Goal: Information Seeking & Learning: Learn about a topic

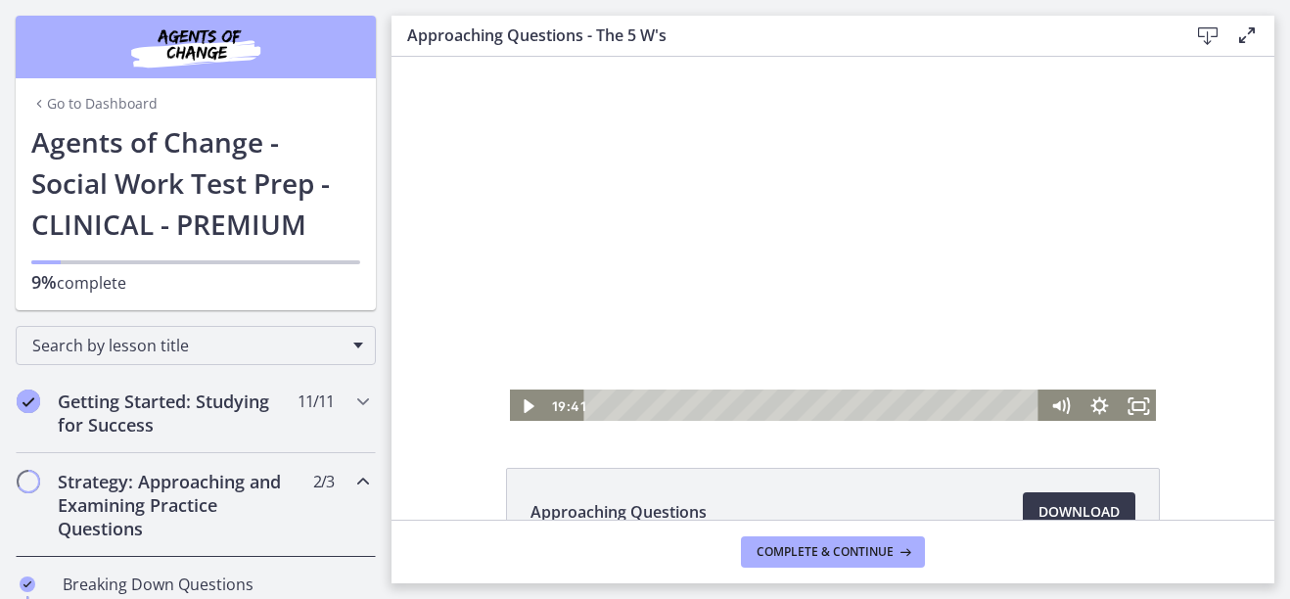
scroll to position [294, 0]
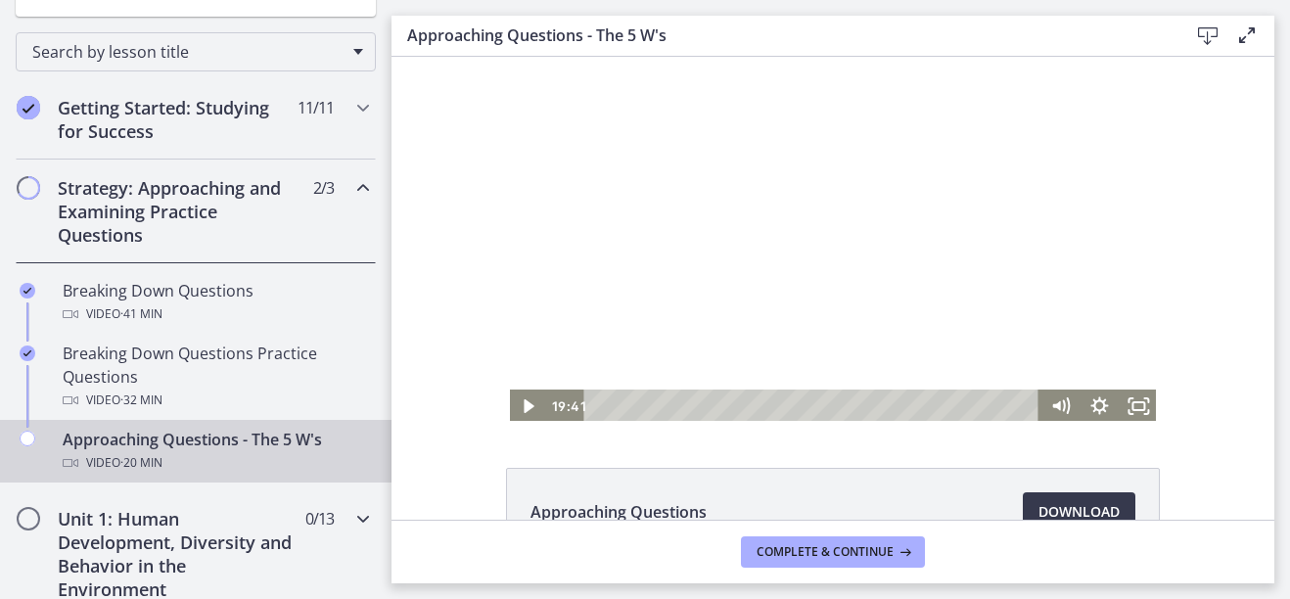
click at [143, 558] on h2 "Unit 1: Human Development, Diversity and Behavior in the Environment" at bounding box center [177, 554] width 239 height 94
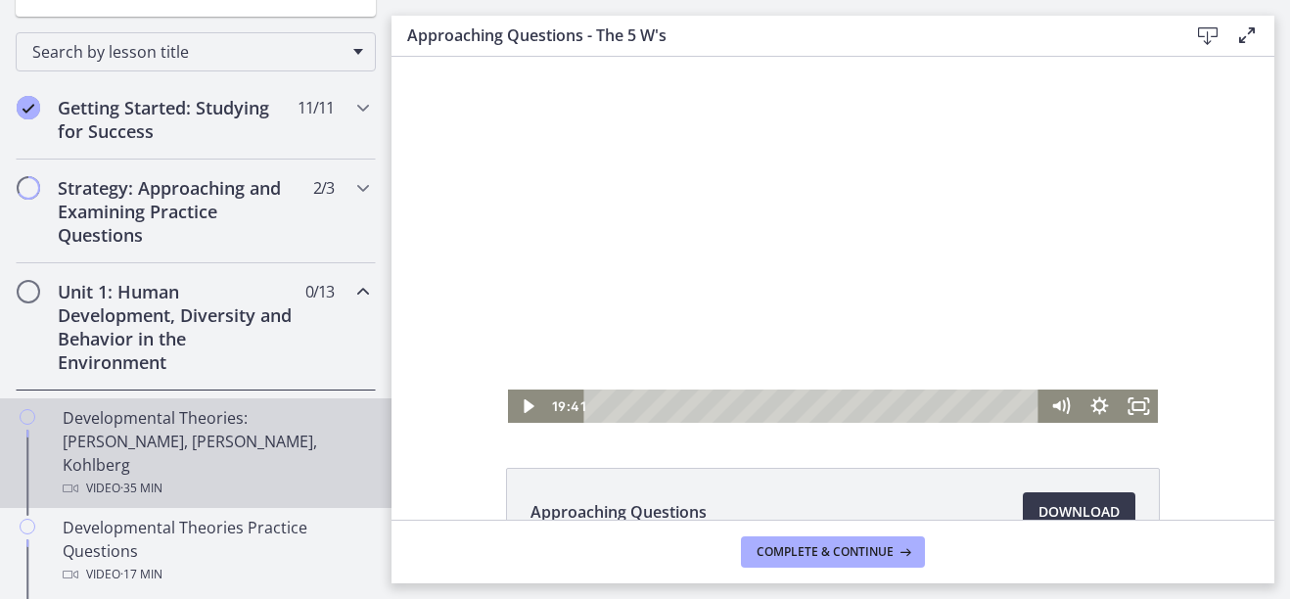
scroll to position [392, 0]
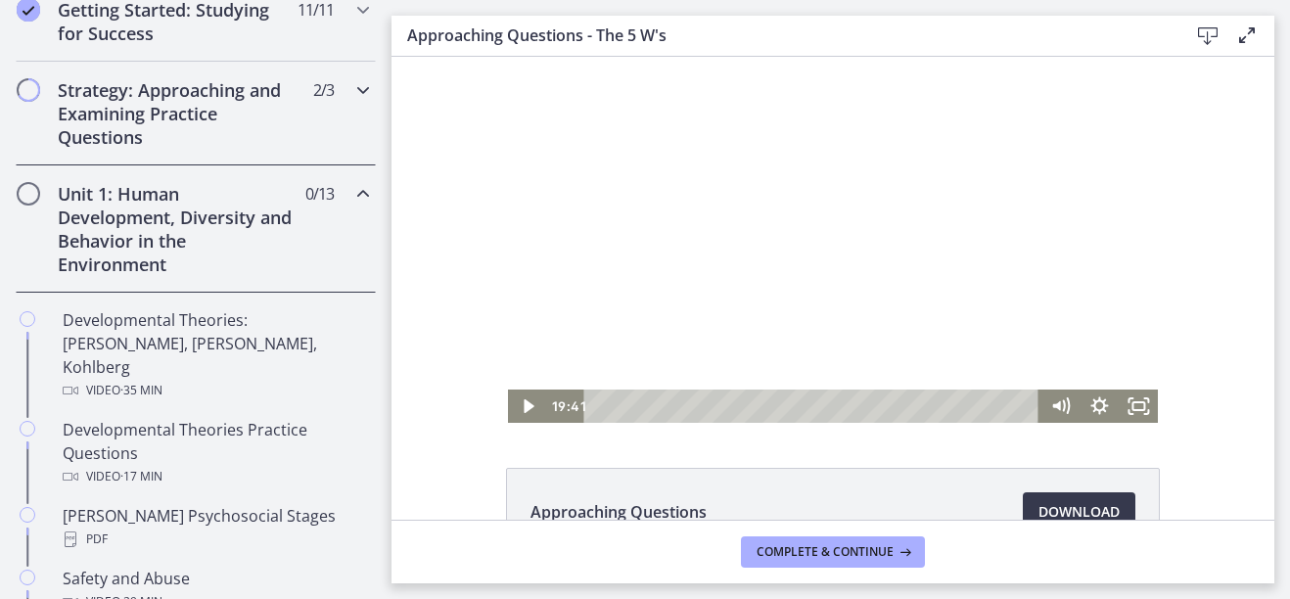
click at [175, 105] on h2 "Strategy: Approaching and Examining Practice Questions" at bounding box center [177, 113] width 239 height 70
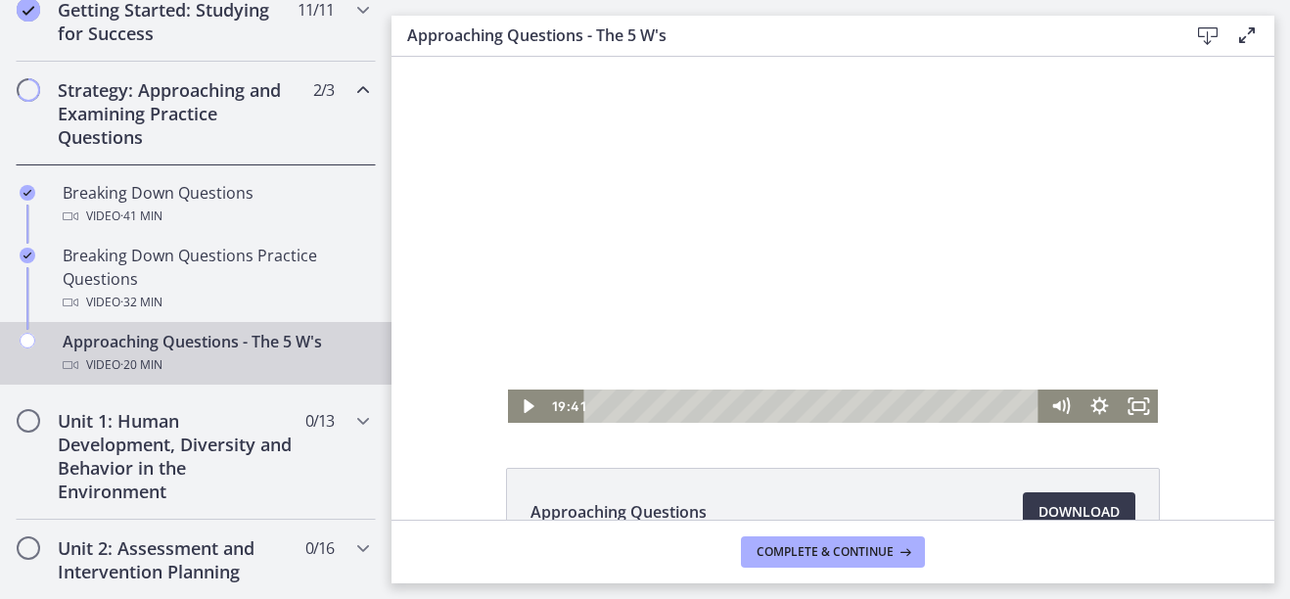
click at [96, 89] on h2 "Strategy: Approaching and Examining Practice Questions" at bounding box center [177, 113] width 239 height 70
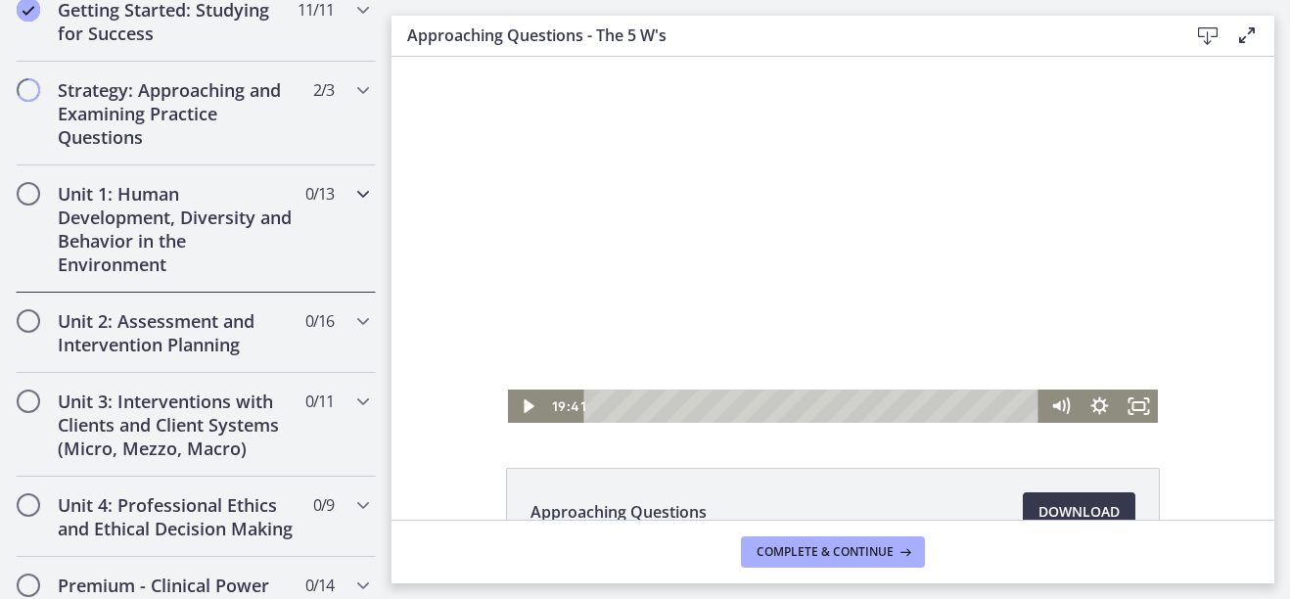
click at [123, 221] on h2 "Unit 1: Human Development, Diversity and Behavior in the Environment" at bounding box center [177, 229] width 239 height 94
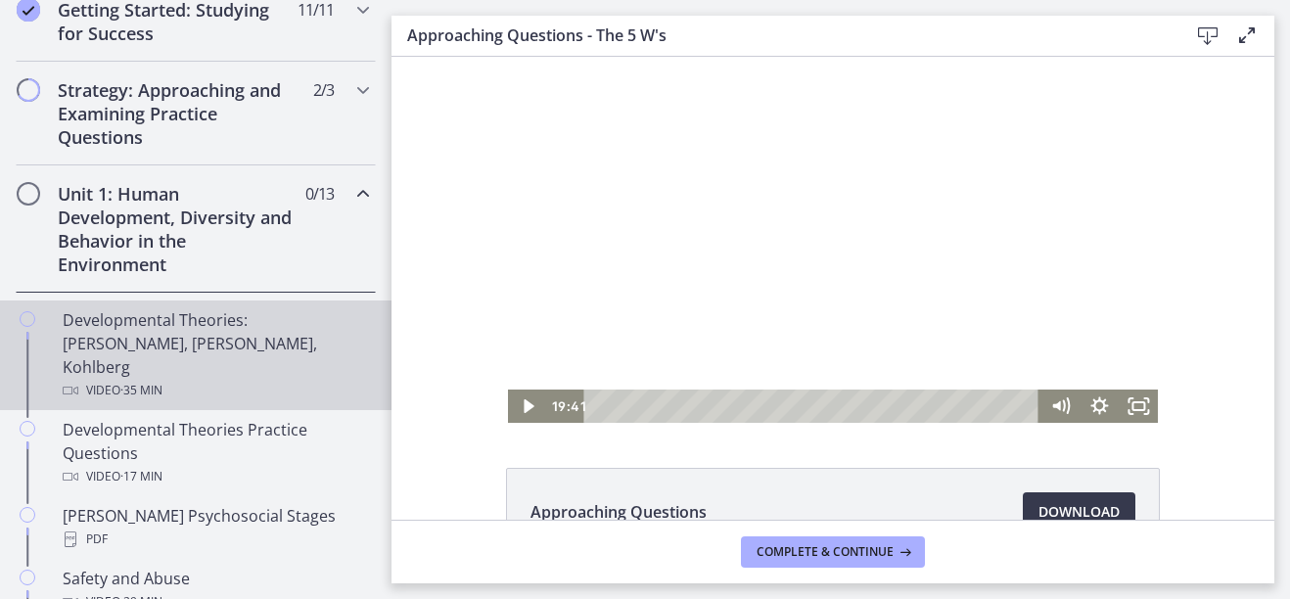
click at [212, 321] on div "Developmental Theories: [PERSON_NAME], [PERSON_NAME], Kohlberg Video · 35 min" at bounding box center [215, 355] width 305 height 94
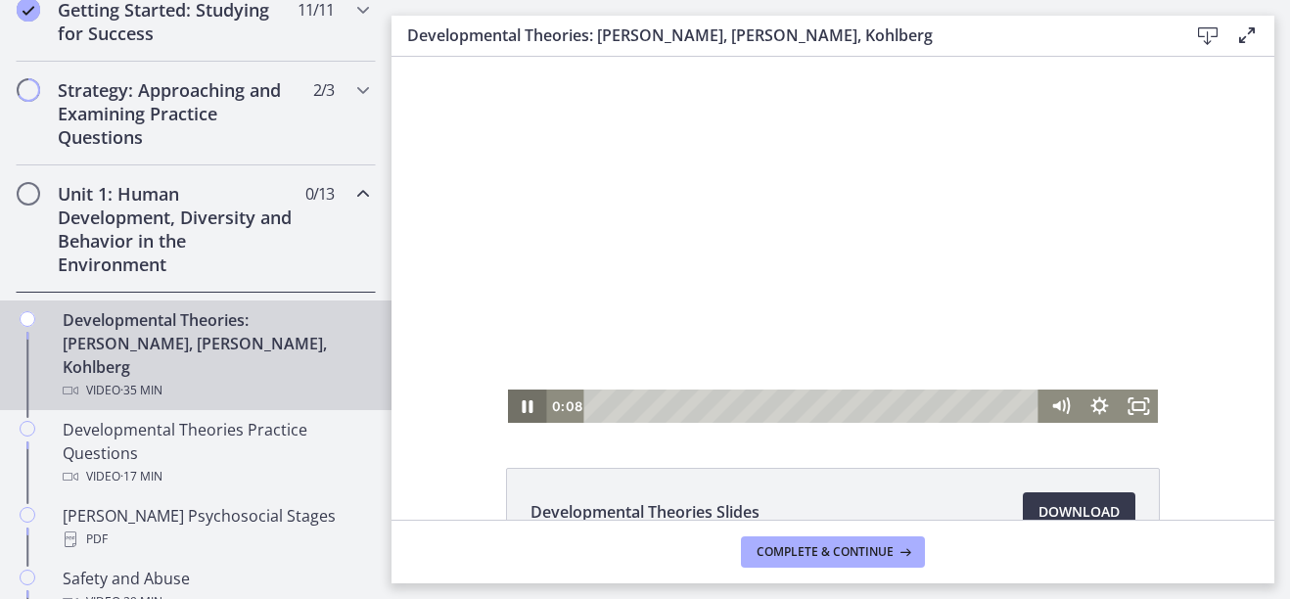
click at [523, 410] on icon "Pause" at bounding box center [528, 406] width 11 height 13
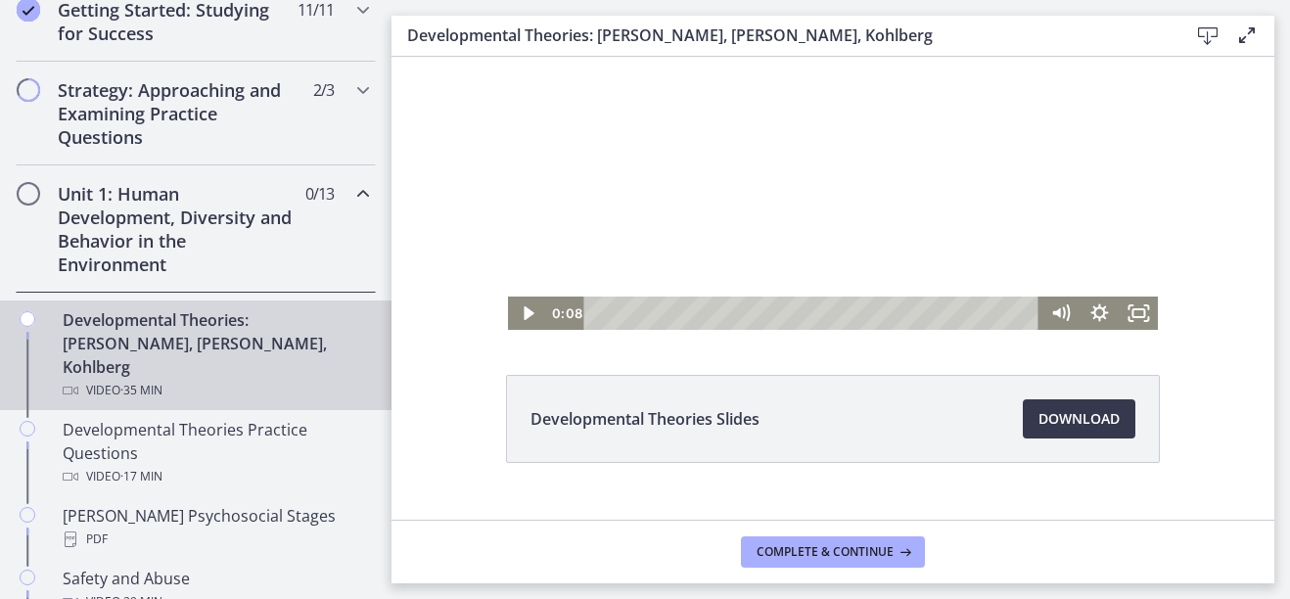
scroll to position [98, 0]
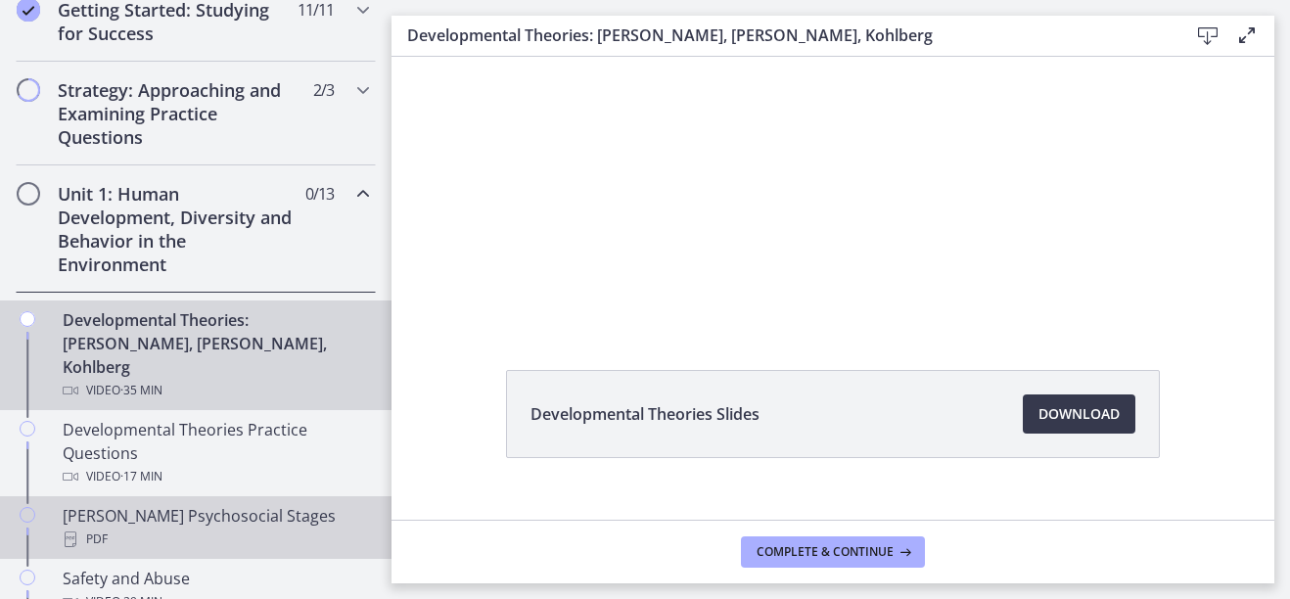
click at [171, 528] on div "PDF" at bounding box center [215, 539] width 305 height 23
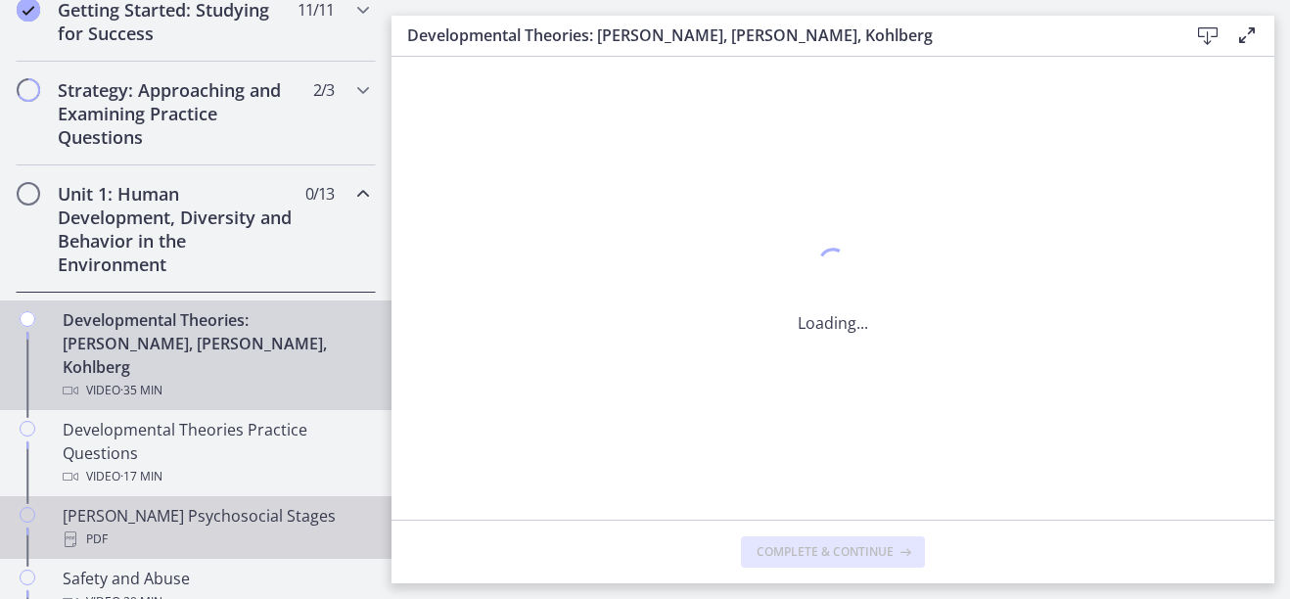
scroll to position [0, 0]
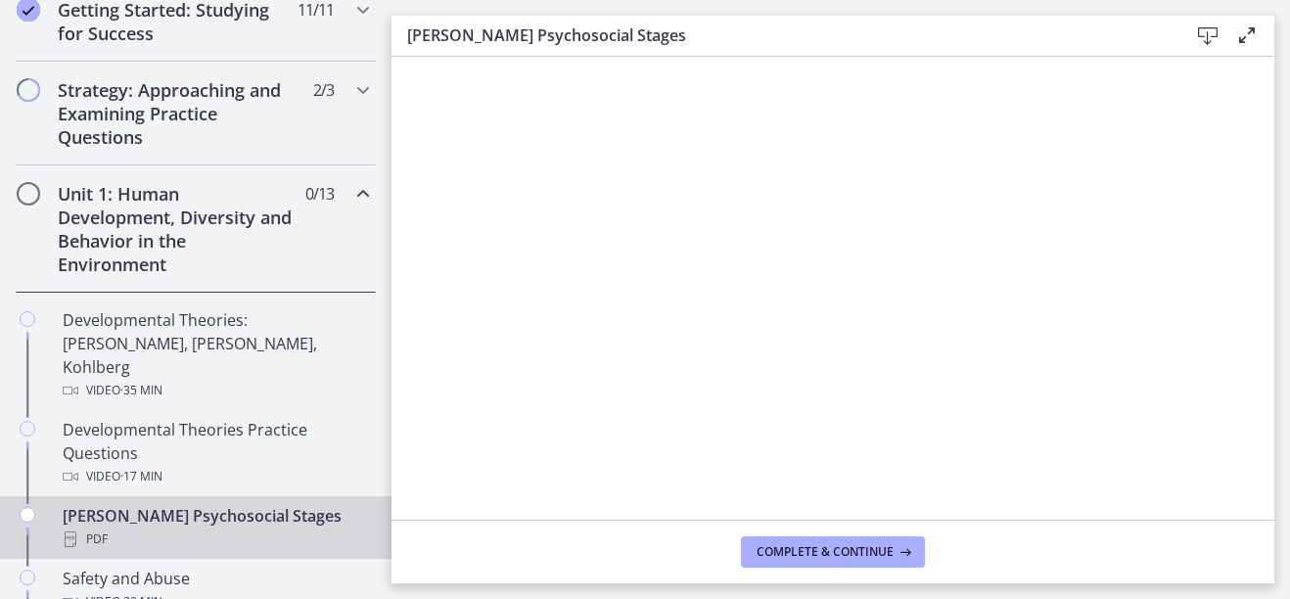
click at [1196, 39] on icon at bounding box center [1207, 35] width 23 height 23
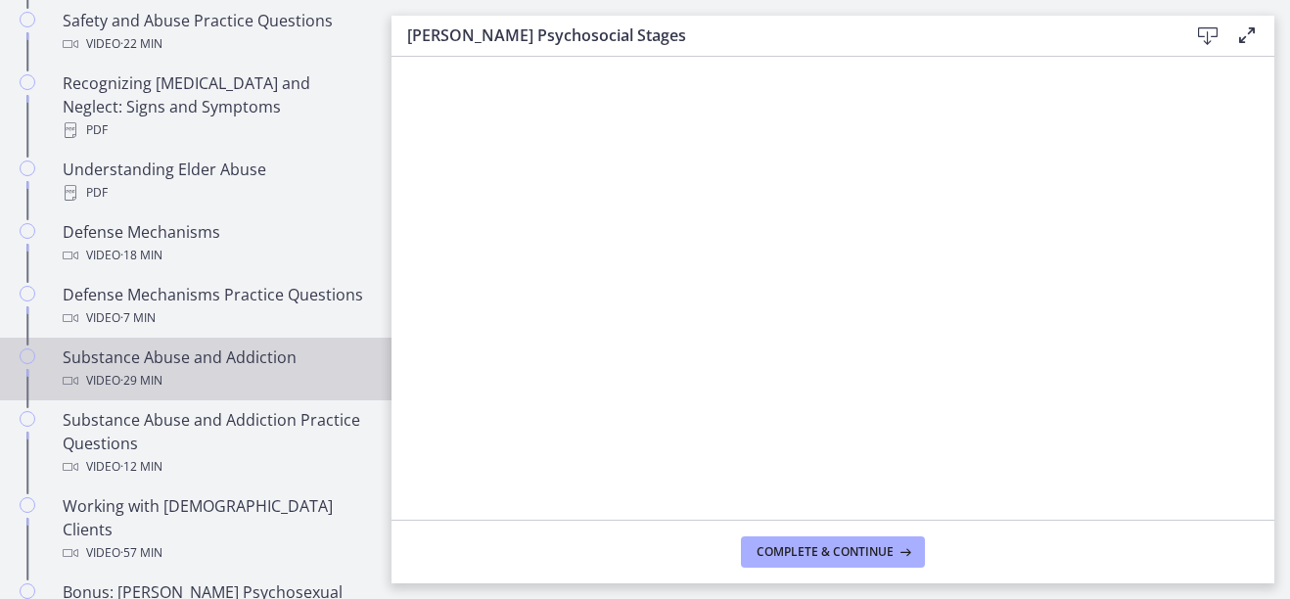
scroll to position [1110, 0]
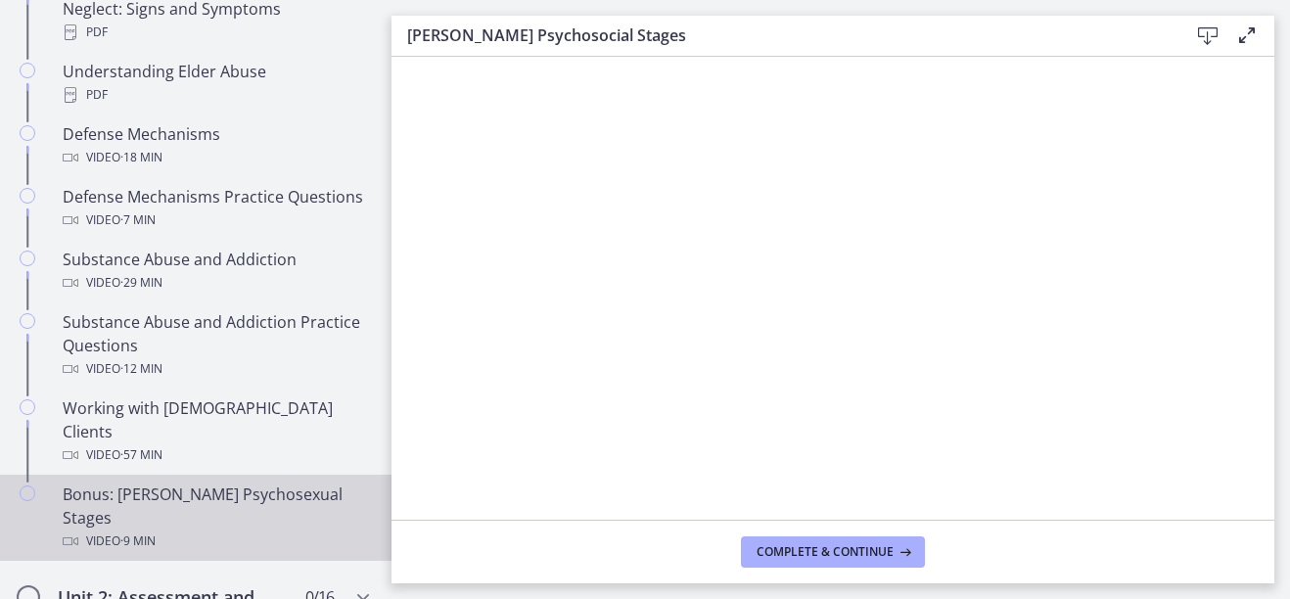
click at [222, 483] on div "Bonus: [PERSON_NAME] Psychosexual Stages Video · 9 min" at bounding box center [215, 518] width 305 height 70
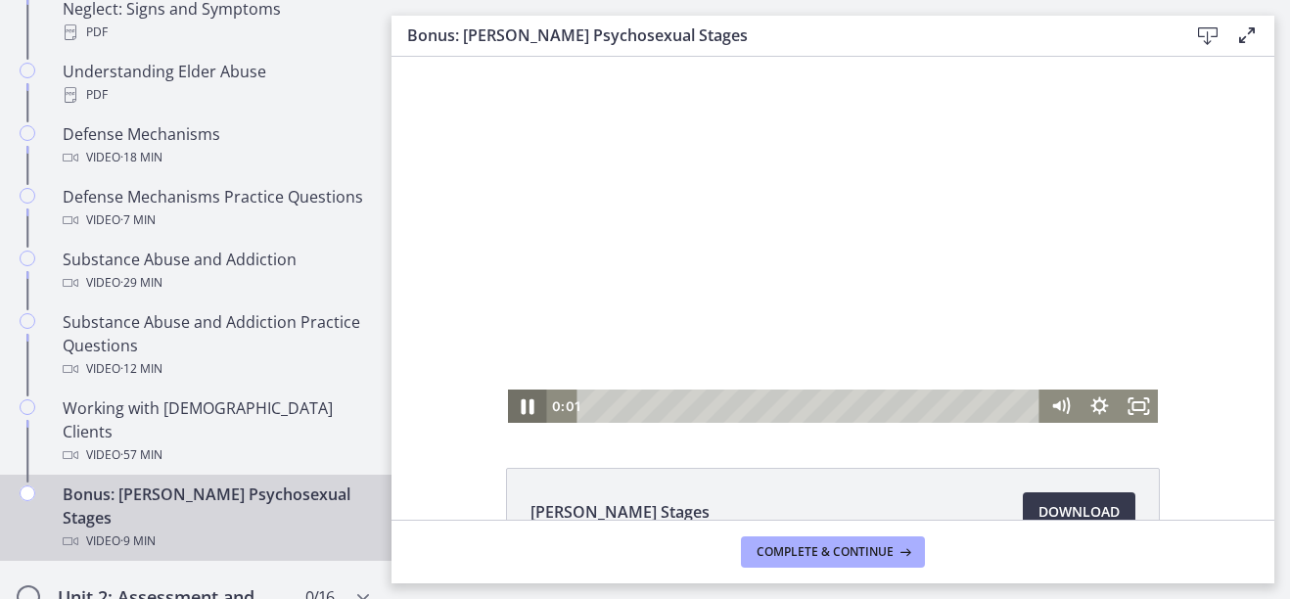
click at [520, 412] on icon "Pause" at bounding box center [527, 407] width 47 height 40
